Goal: Information Seeking & Learning: Learn about a topic

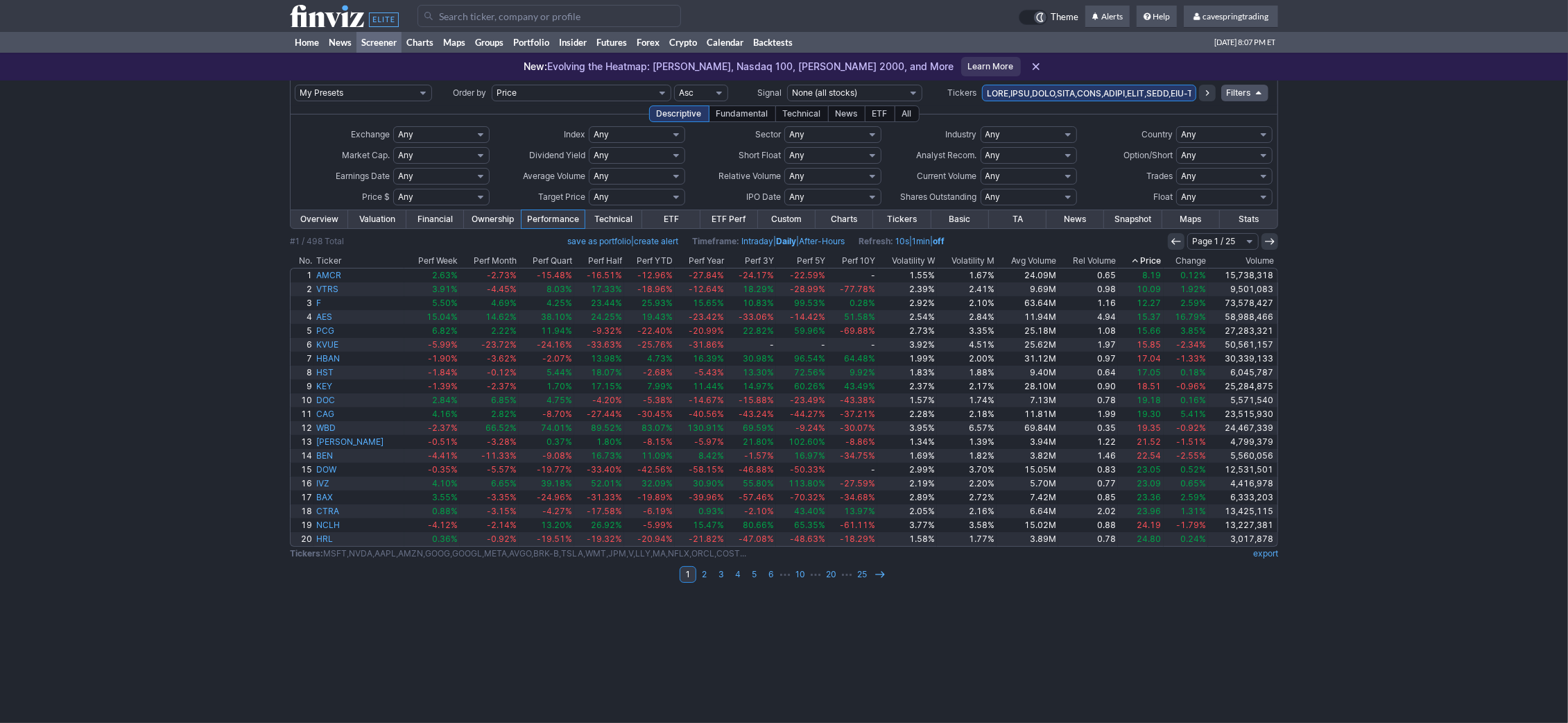
click at [1022, 93] on input "text" at bounding box center [1089, 94] width 214 height 17
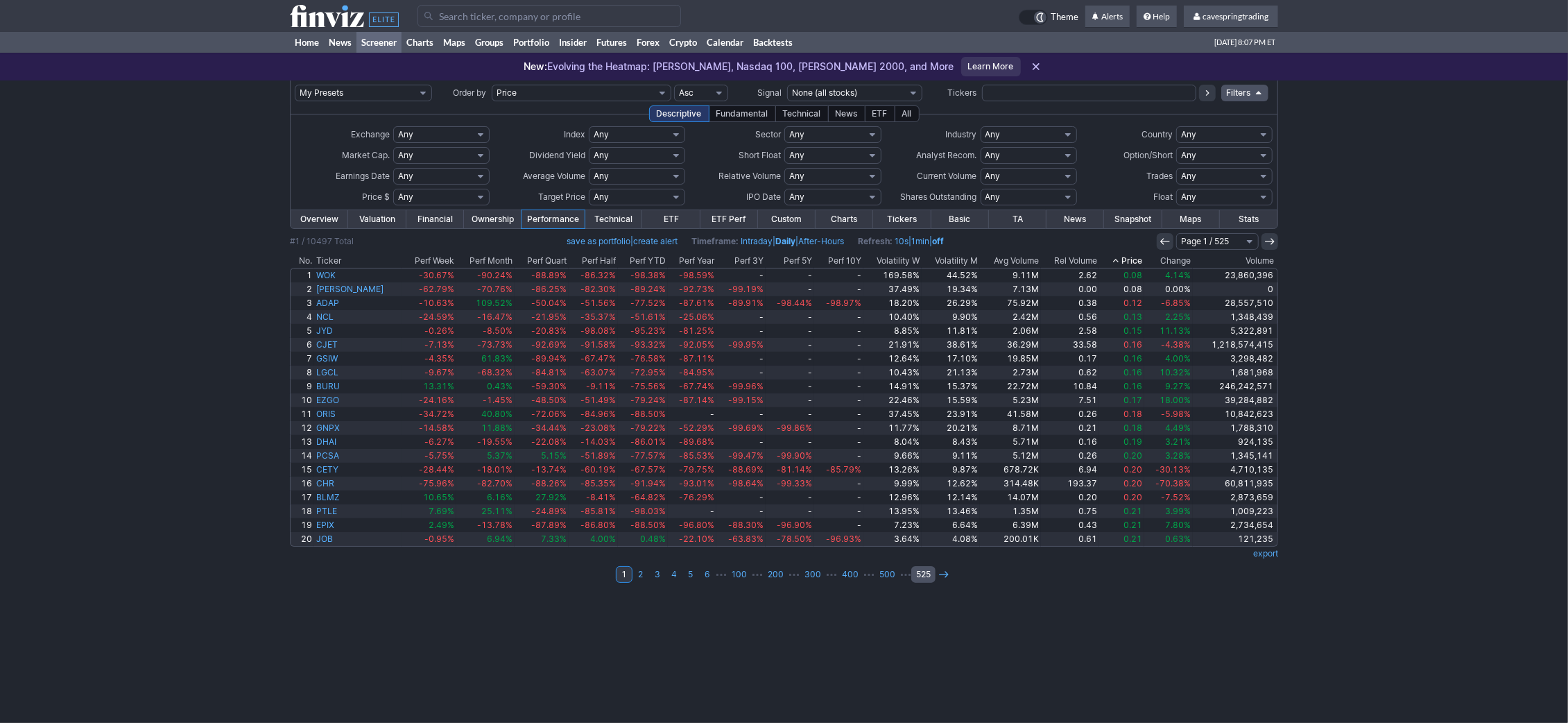
click at [915, 578] on link "525" at bounding box center [924, 575] width 25 height 17
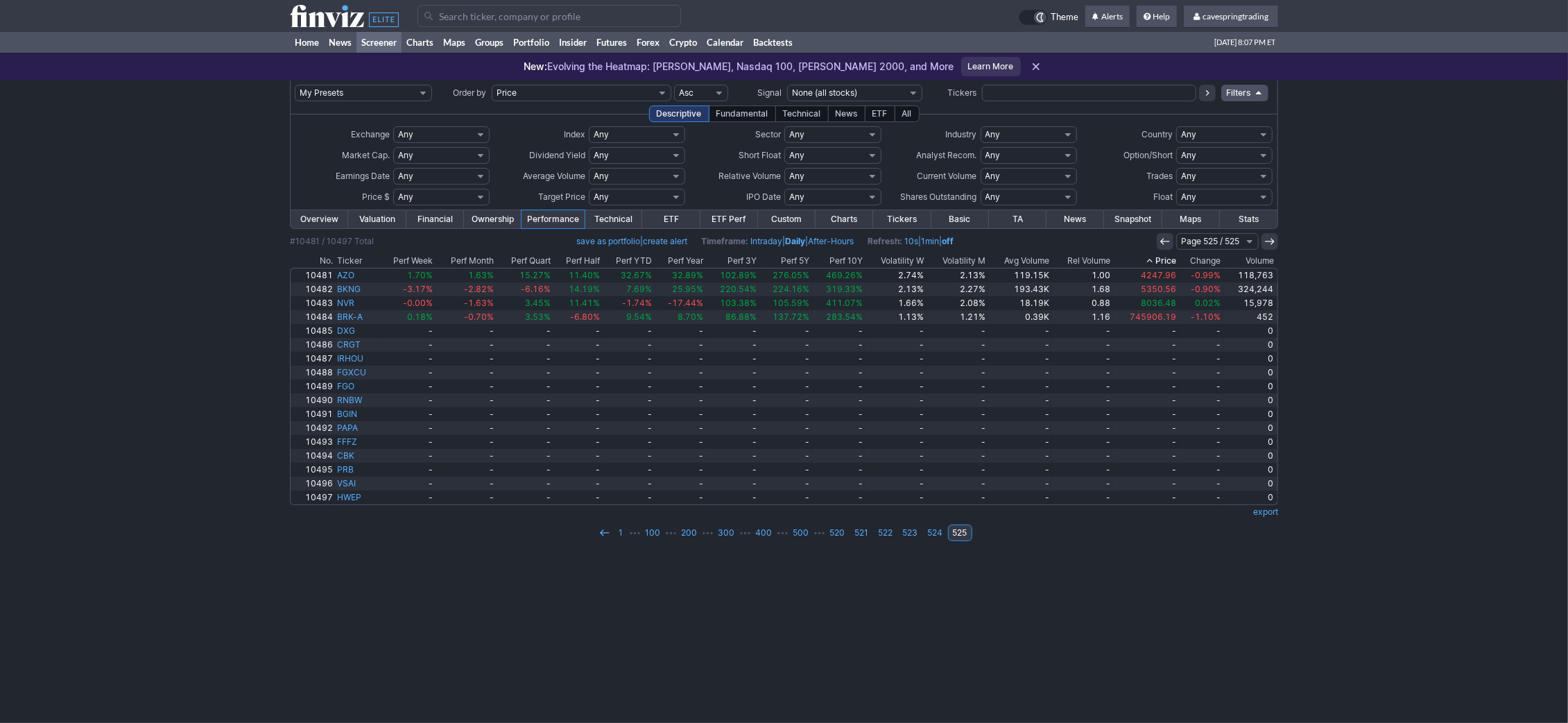
click at [393, 189] on select "Any Under $1 Under $2 Under $3 Under $4 Under $5 Under $7 Under $10 Under $15 U…" at bounding box center [441, 198] width 96 height 17
select select "o1"
click option "Over $1" at bounding box center [0, 0] width 0 height 0
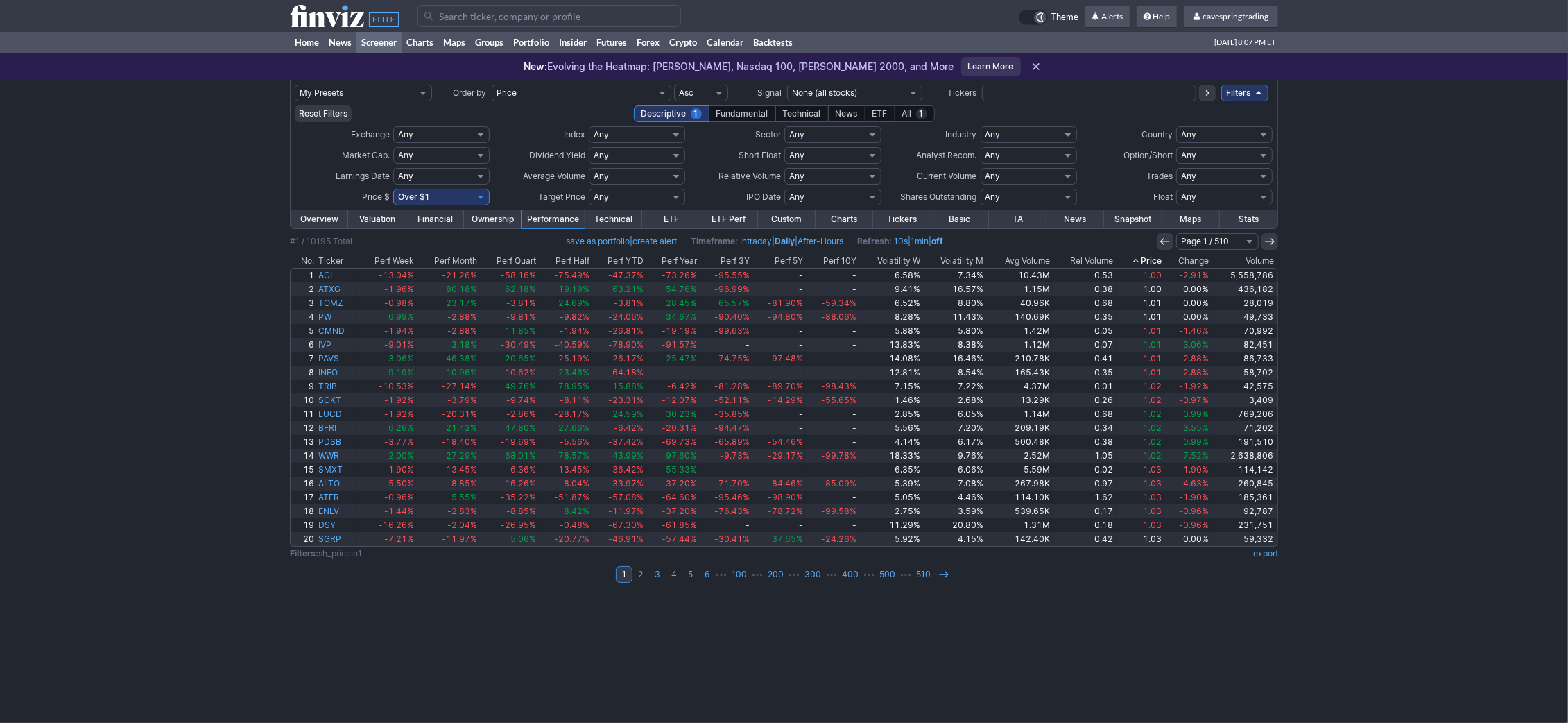
click at [588, 168] on select "Any Under 50K Under 100K Under 500K Under 750K Under 1M Over 50K Over 100K Over…" at bounding box center [637, 177] width 96 height 17
drag, startPoint x: 628, startPoint y: 181, endPoint x: 1000, endPoint y: 552, distance: 525.4
click at [958, 642] on div "My Presets -Save Screen -Edit Screens s: RATIO USE s: RATIO s: stock screen s: …" at bounding box center [784, 402] width 1568 height 643
click at [1050, 263] on th "Avg Volume" at bounding box center [1018, 261] width 66 height 14
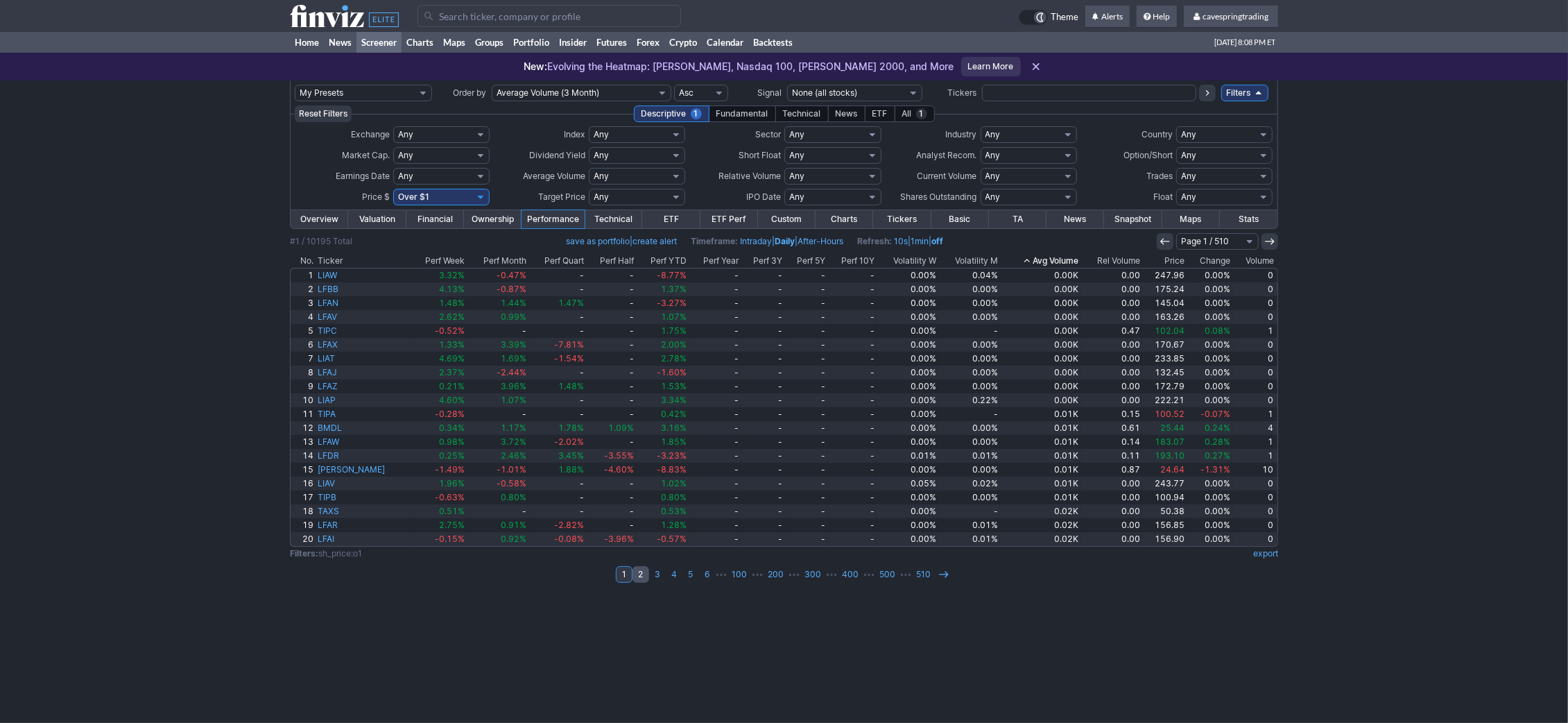
click at [643, 577] on link "2" at bounding box center [641, 575] width 17 height 17
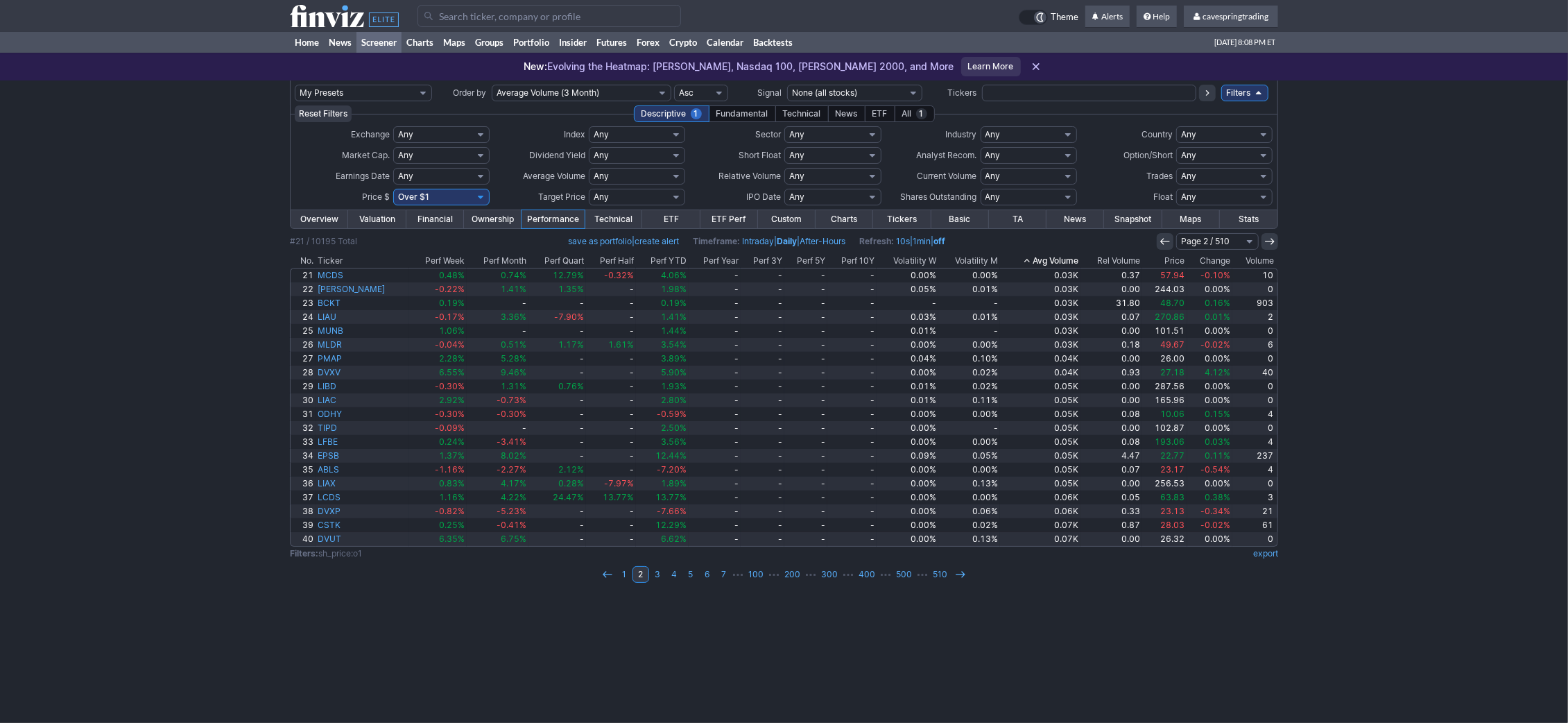
click at [588, 168] on select "Any Under 50K Under 100K Under 500K Under 750K Under 1M Over 50K Over 100K Over…" at bounding box center [637, 177] width 96 height 17
select select "o2000"
click option "Over 2M" at bounding box center [0, 0] width 0 height 0
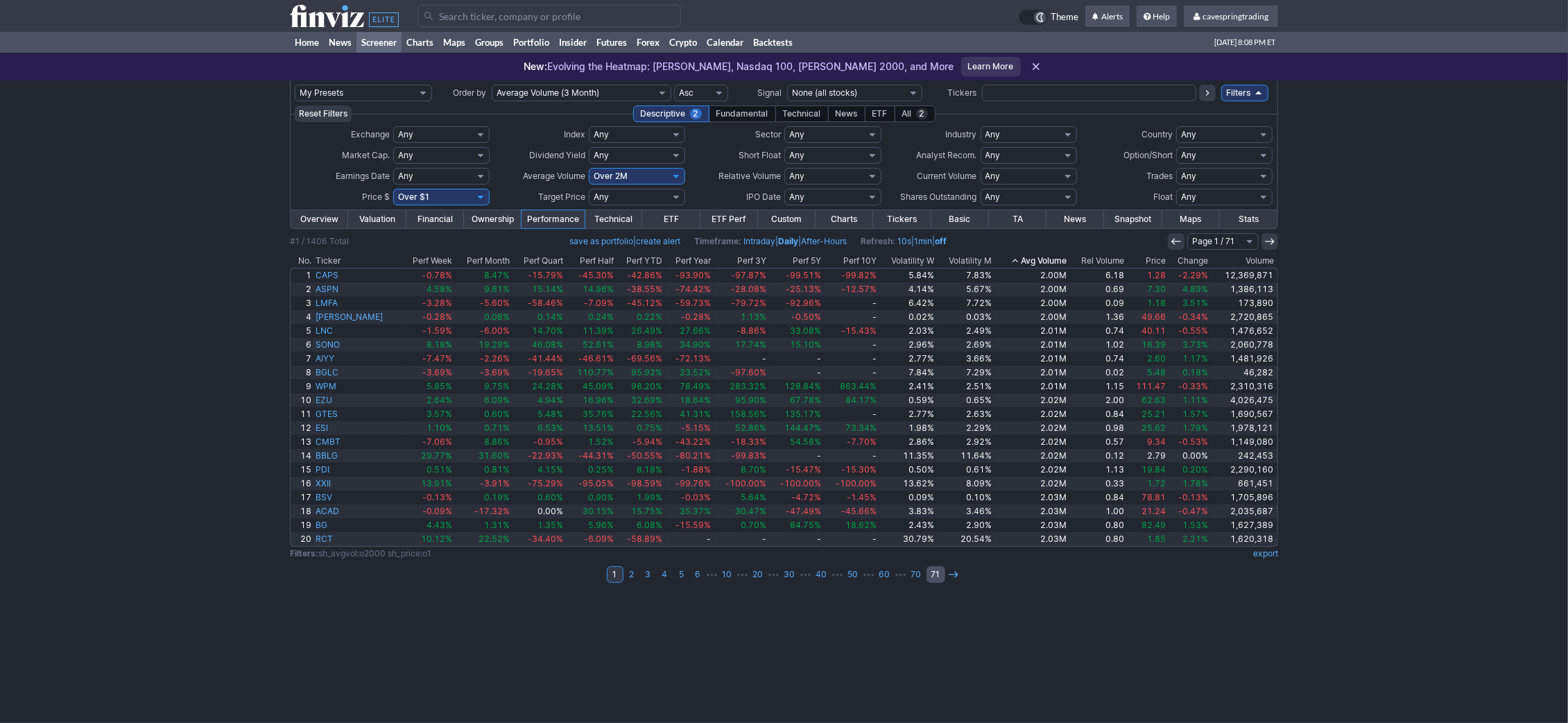
click at [938, 578] on link "71" at bounding box center [936, 575] width 19 height 17
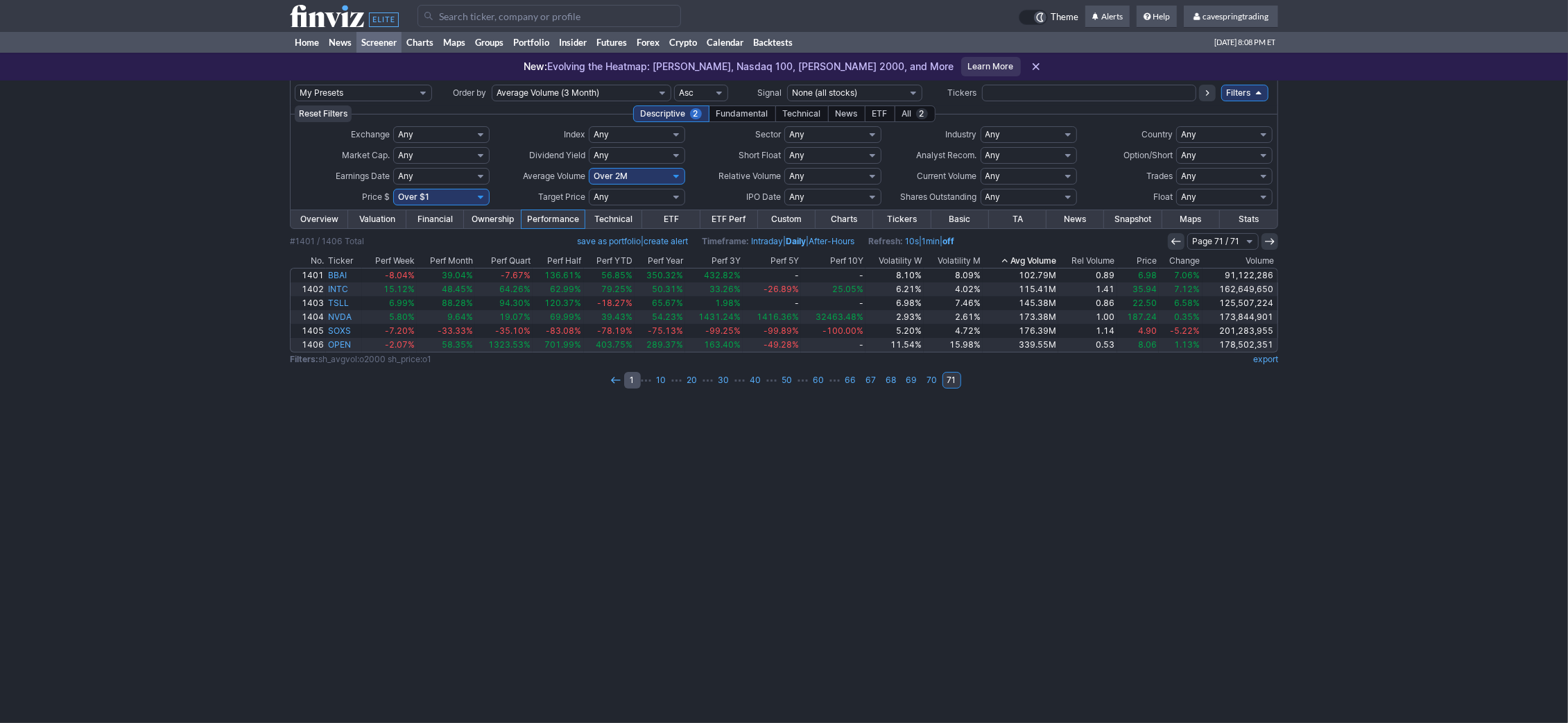
click at [639, 377] on link "1" at bounding box center [633, 381] width 17 height 17
